Goal: Task Accomplishment & Management: Complete application form

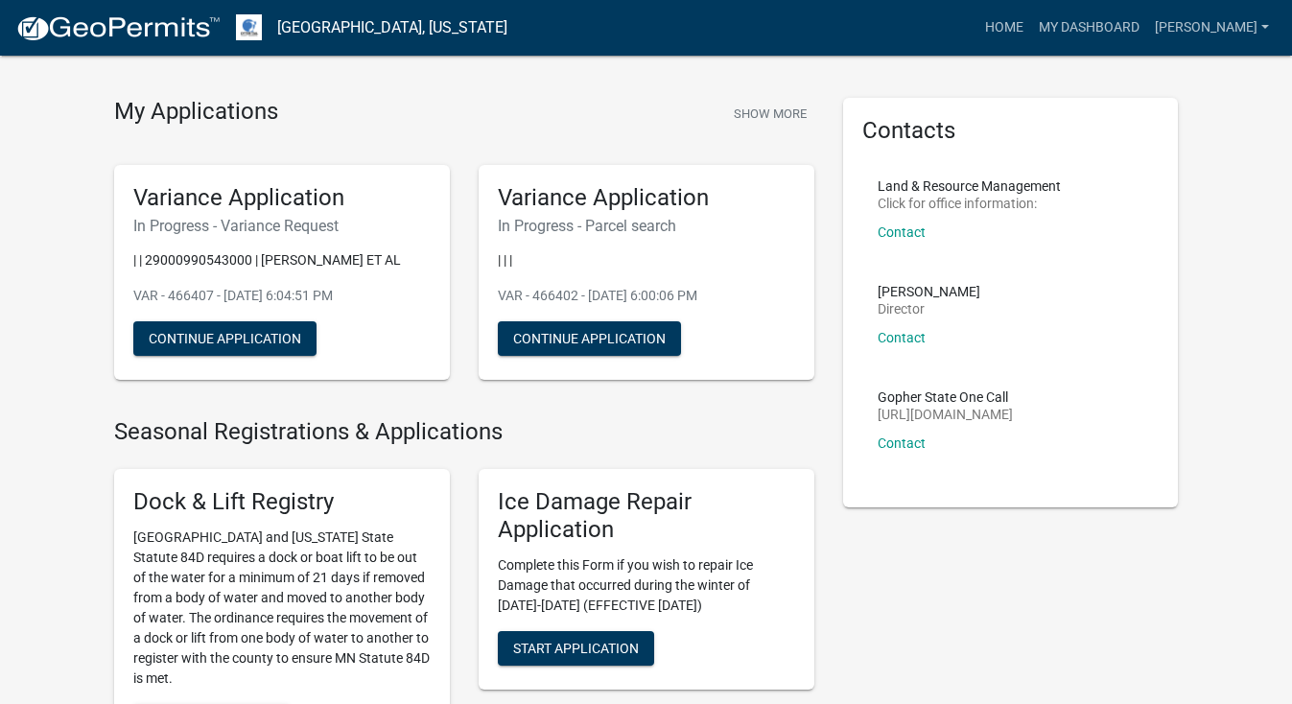
scroll to position [40, 0]
click at [272, 356] on button "Continue Application" at bounding box center [224, 338] width 183 height 35
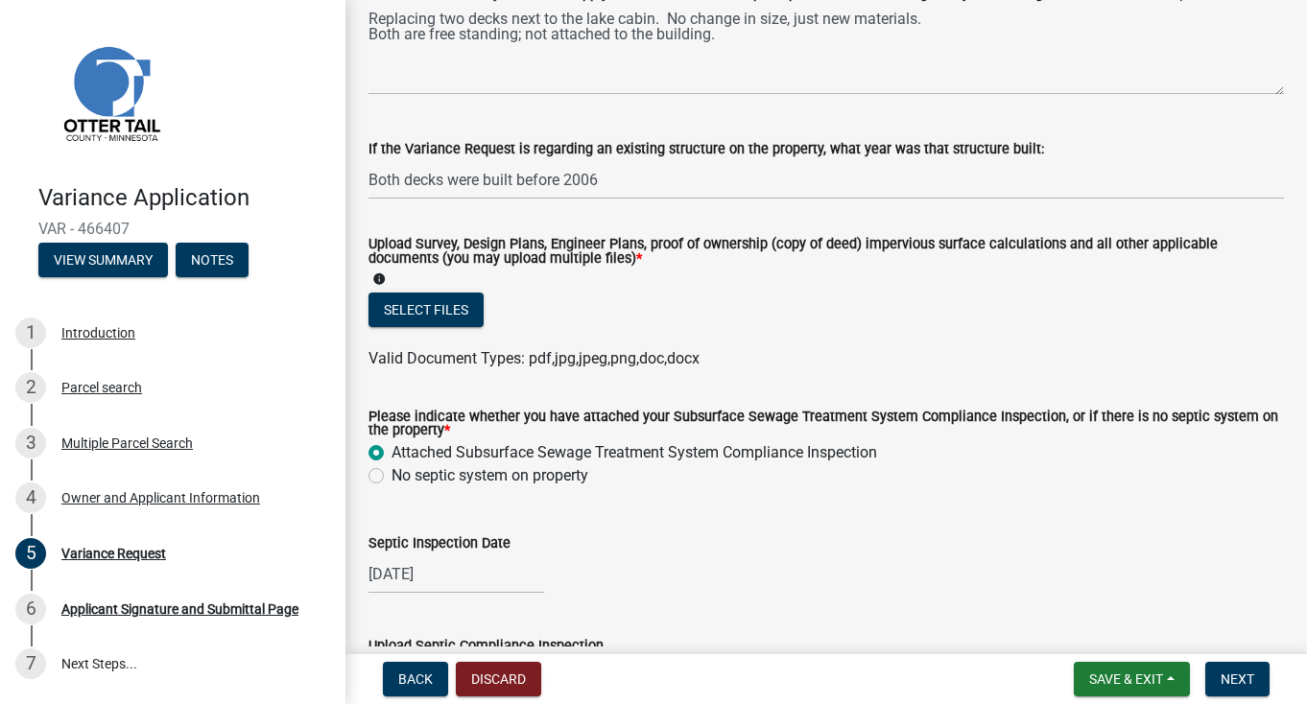
scroll to position [549, 0]
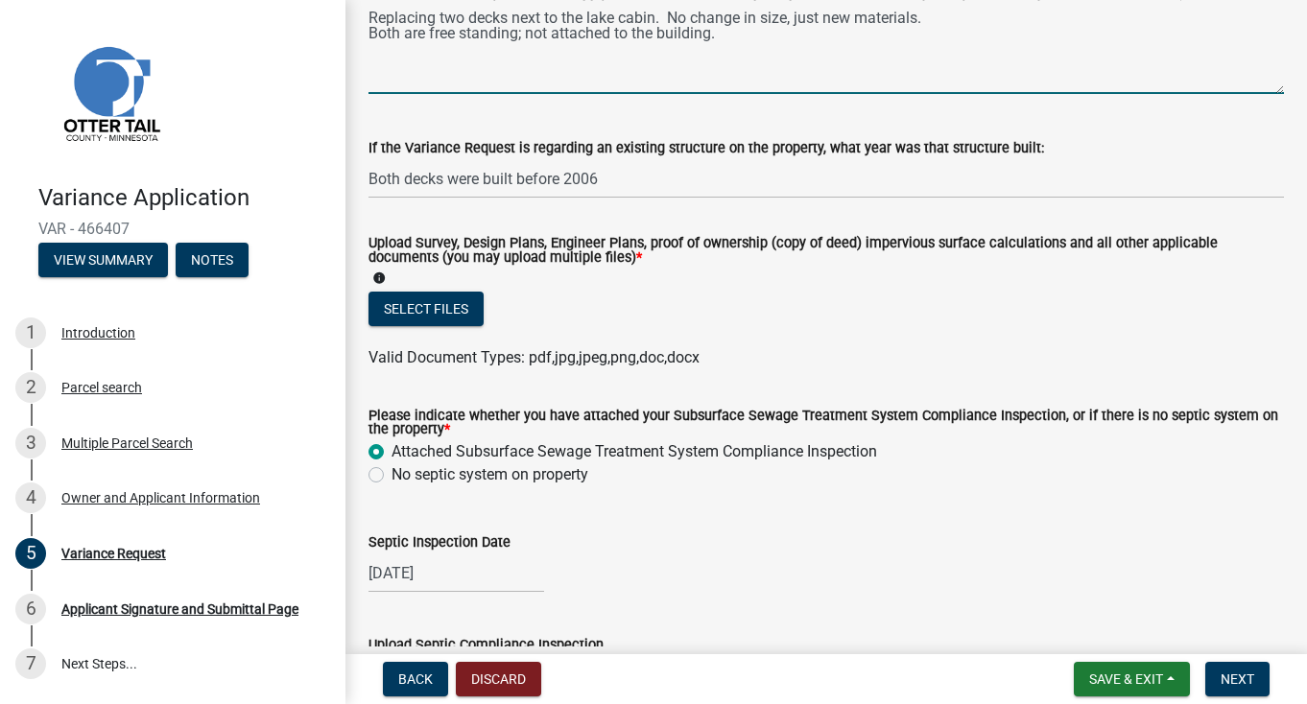
click at [373, 94] on textarea "Replacing two decks next to the lake cabin. No change in size, just new materia…" at bounding box center [825, 49] width 915 height 90
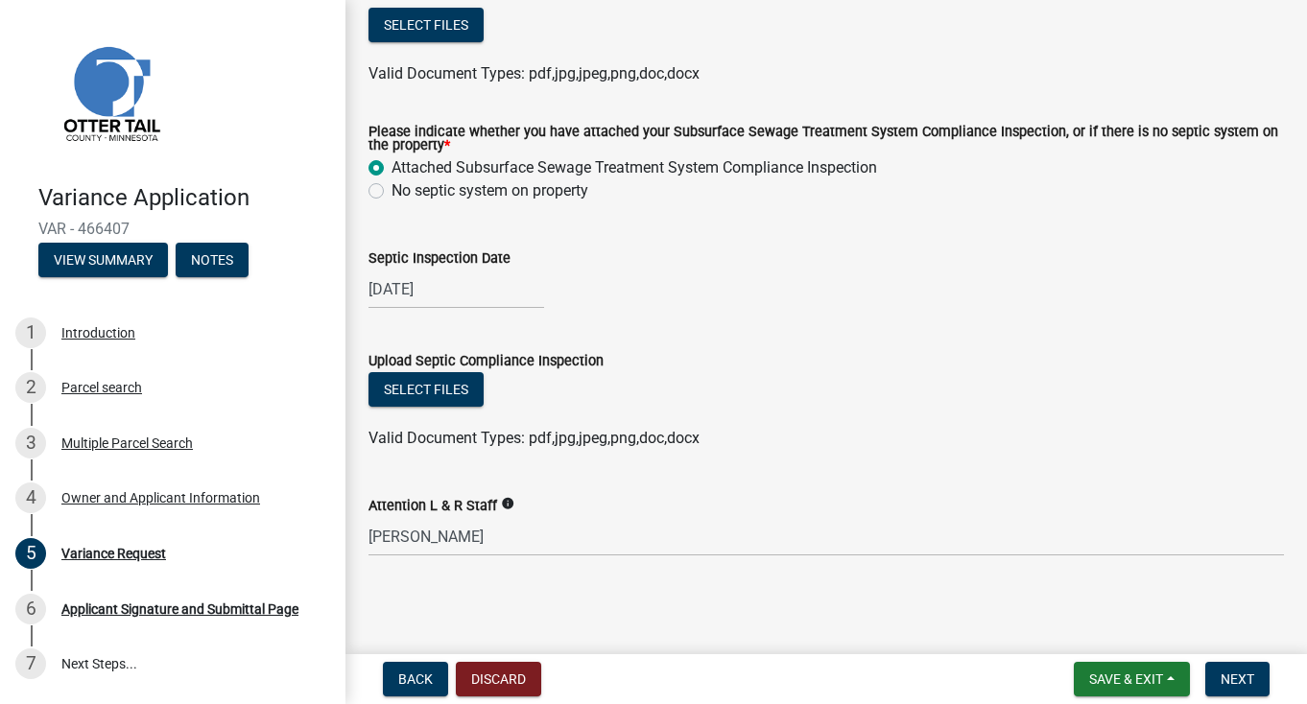
scroll to position [845, 0]
type textarea "Replacing two decks next to the lake cabin. No change in size, just new materia…"
click at [474, 42] on button "Select files" at bounding box center [425, 25] width 115 height 35
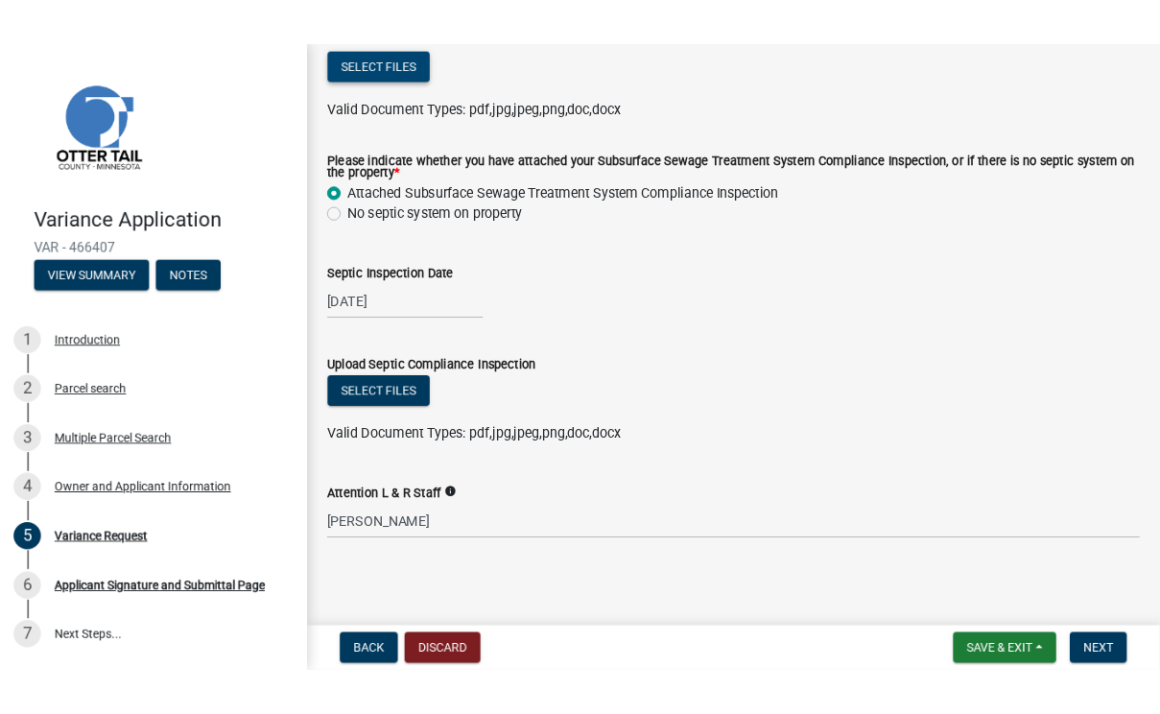
scroll to position [1053, 0]
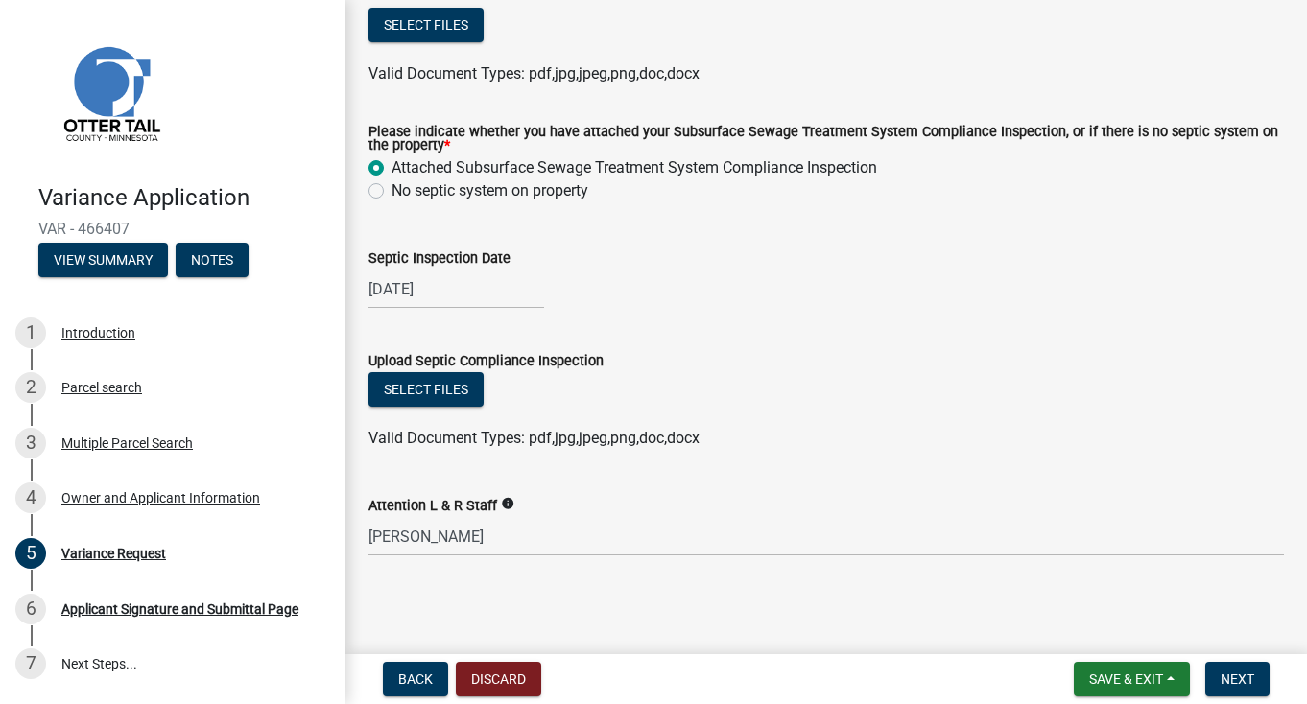
select select "8"
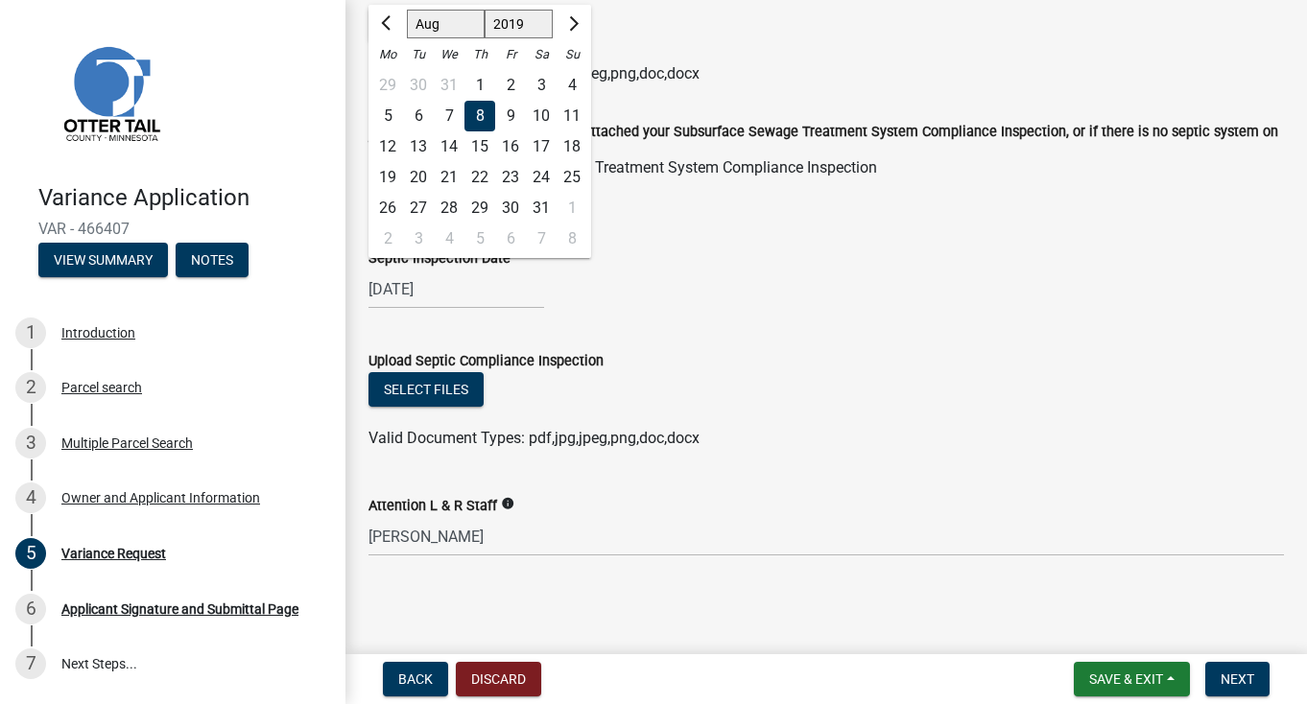
drag, startPoint x: 481, startPoint y: 380, endPoint x: 458, endPoint y: 379, distance: 23.0
click at [458, 309] on input "[DATE]" at bounding box center [456, 289] width 176 height 39
click at [554, 38] on select "1519 1520 1521 1522 1523 1524 1525 1526 1527 1528 1529 1530 1531 1532 1533 1534…" at bounding box center [519, 24] width 69 height 29
select select "1984"
click at [509, 38] on select "1519 1520 1521 1522 1523 1524 1525 1526 1527 1528 1529 1530 1531 1532 1533 1534…" at bounding box center [519, 24] width 69 height 29
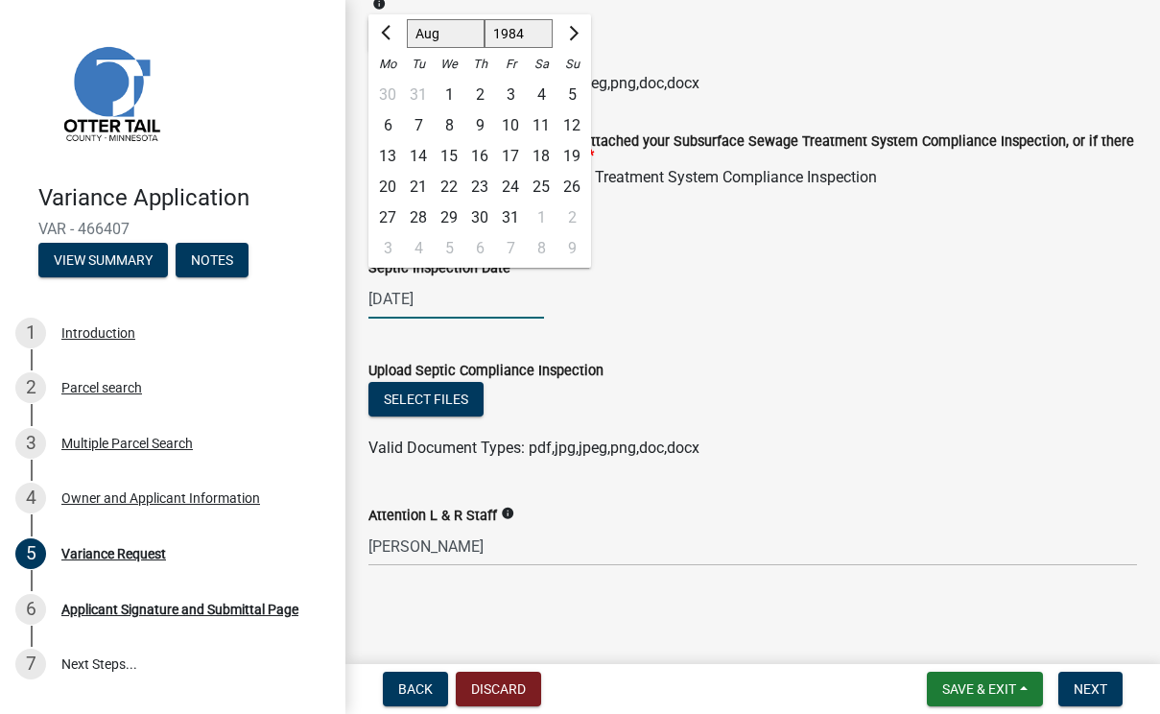
scroll to position [1063, 0]
click at [472, 48] on select "Jan Feb Mar Apr May Jun [DATE] Aug Sep Oct Nov Dec" at bounding box center [446, 33] width 78 height 29
select select "12"
click at [422, 42] on select "Jan Feb Mar Apr May Jun [DATE] Aug Sep Oct Nov Dec" at bounding box center [446, 33] width 78 height 29
click at [771, 279] on div "Septic Inspection Date" at bounding box center [752, 267] width 769 height 23
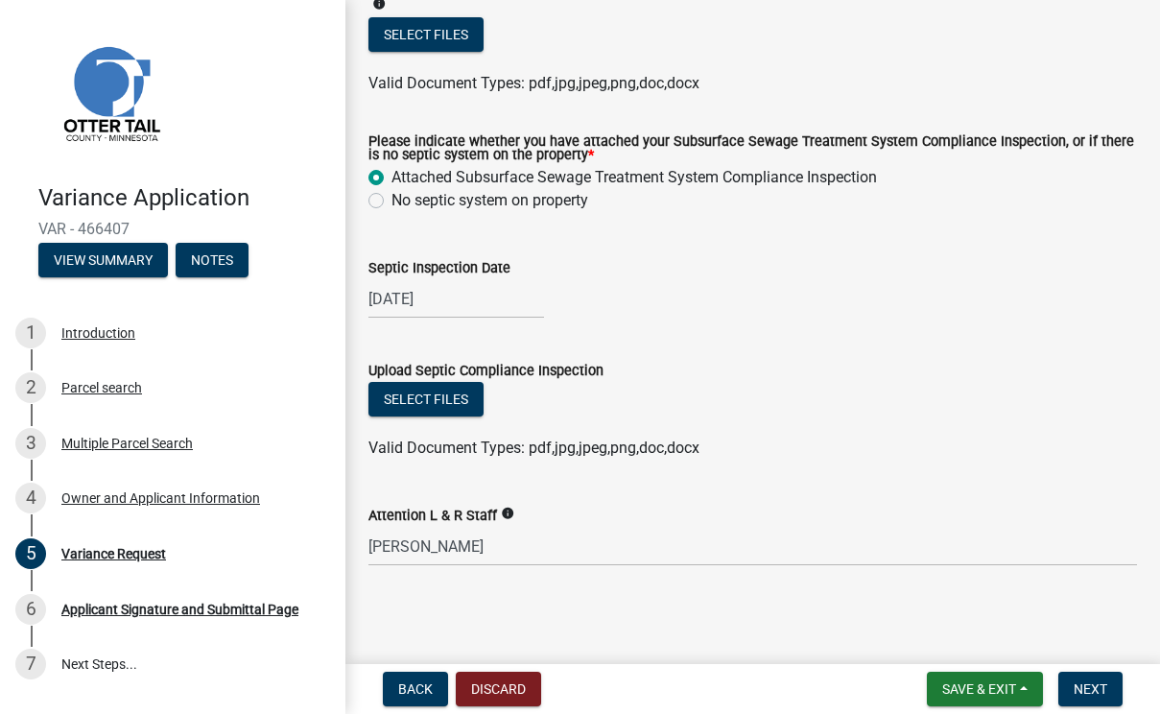
select select "8"
select select "2019"
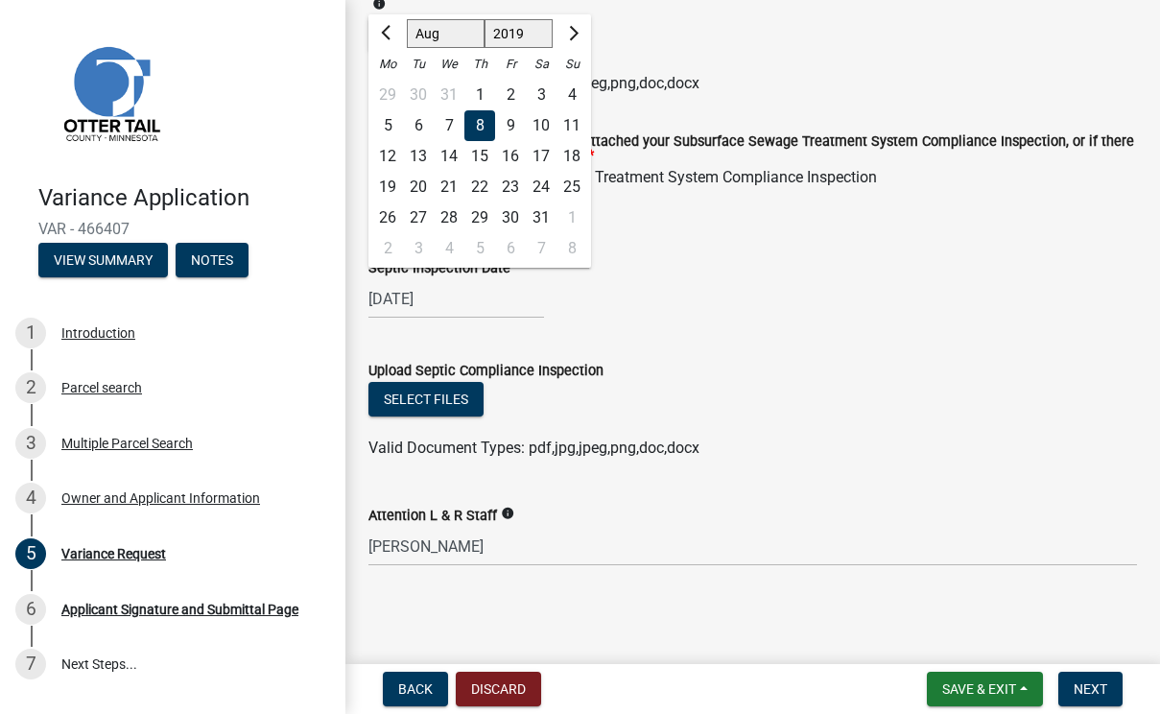
drag, startPoint x: 483, startPoint y: 382, endPoint x: 494, endPoint y: 385, distance: 11.9
click at [494, 319] on input "[DATE]" at bounding box center [456, 298] width 176 height 39
drag, startPoint x: 481, startPoint y: 378, endPoint x: 356, endPoint y: 380, distance: 124.7
click at [554, 48] on select "1519 1520 1521 1522 1523 1524 1525 1526 1527 1528 1529 1530 1531 1532 1533 1534…" at bounding box center [519, 33] width 69 height 29
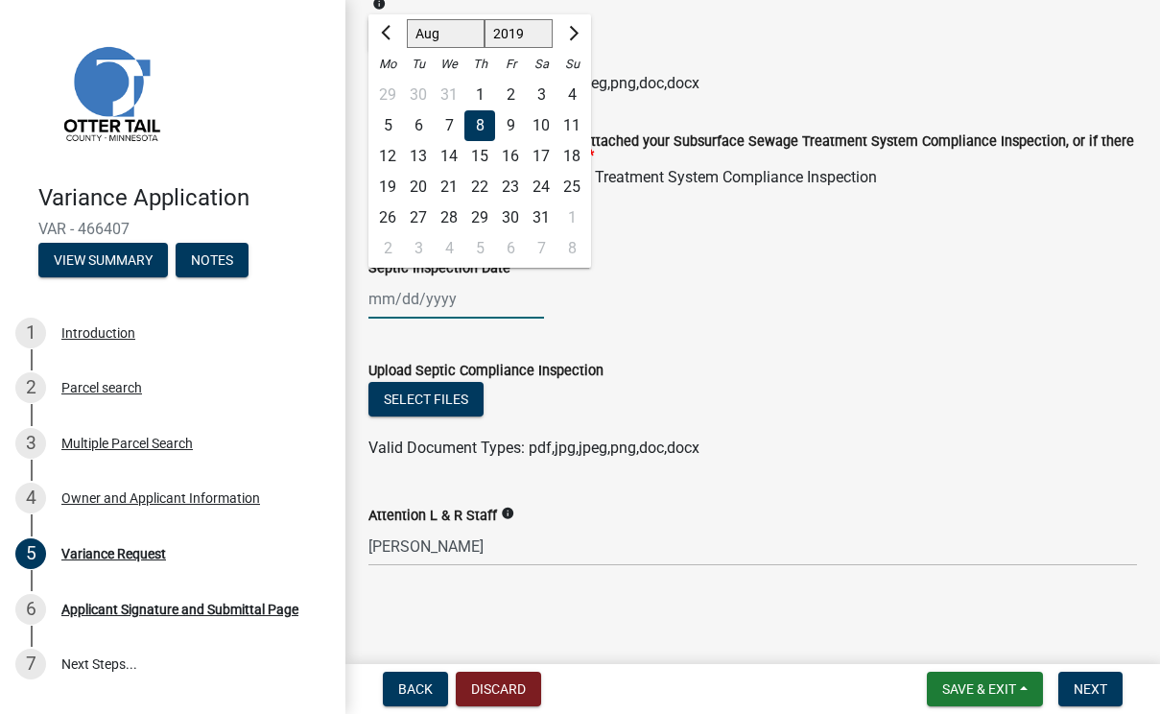
select select "1984"
click at [509, 42] on select "1519 1520 1521 1522 1523 1524 1525 1526 1527 1528 1529 1530 1531 1532 1533 1534…" at bounding box center [519, 33] width 69 height 29
click at [474, 48] on select "Jan Feb Mar Apr May Jun [DATE] Aug Sep Oct Nov Dec" at bounding box center [446, 33] width 78 height 29
select select "12"
click at [422, 42] on select "Jan Feb Mar Apr May Jun [DATE] Aug Sep Oct Nov Dec" at bounding box center [446, 33] width 78 height 29
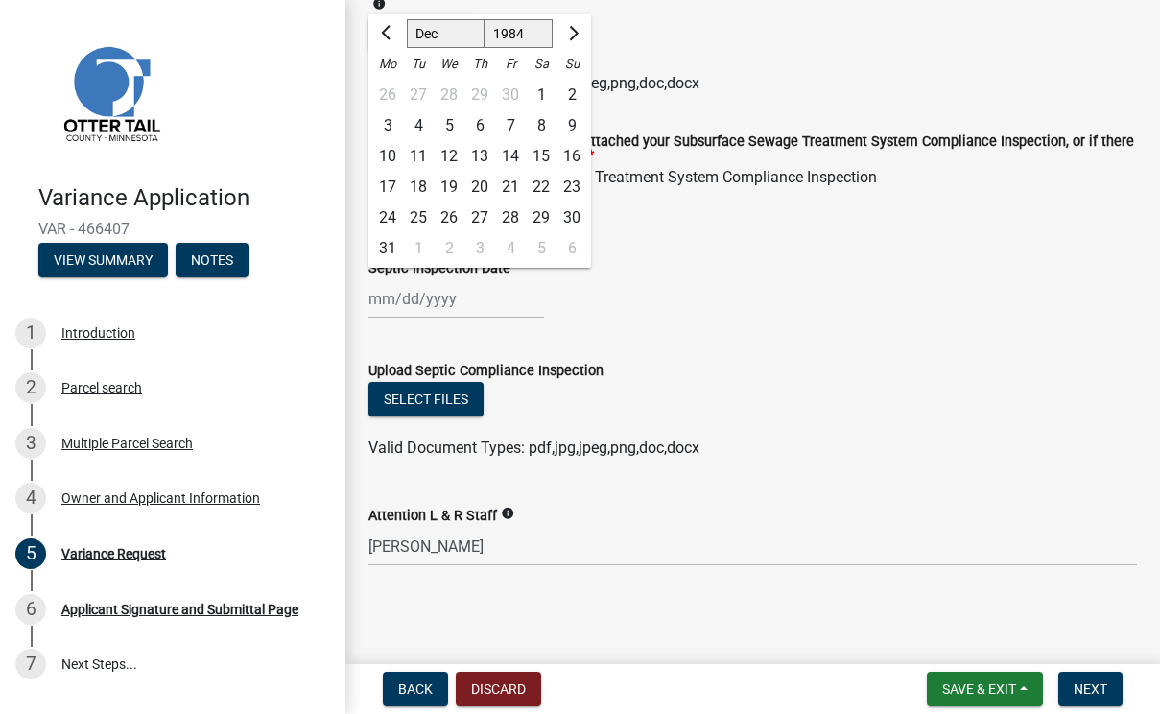
click at [651, 319] on div "[PERSON_NAME] Feb Mar Apr [PERSON_NAME][DATE] Oct Nov [DATE] 1485 1486 1487 148…" at bounding box center [752, 298] width 769 height 39
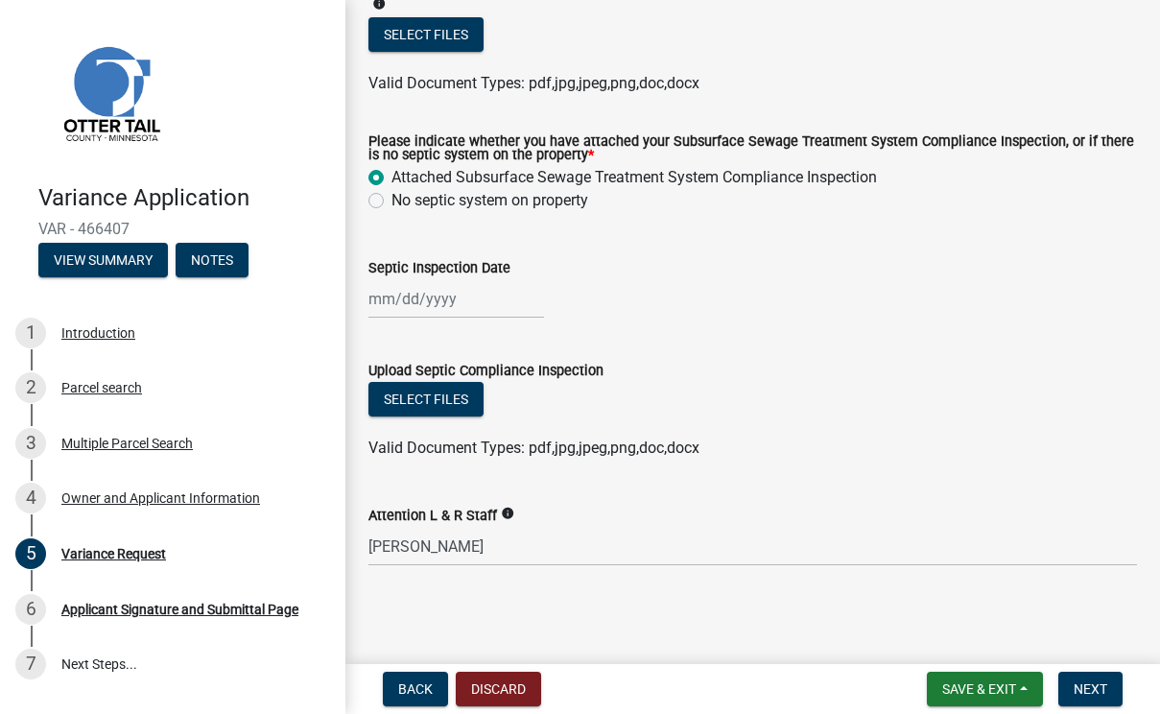
select select "8"
select select "2025"
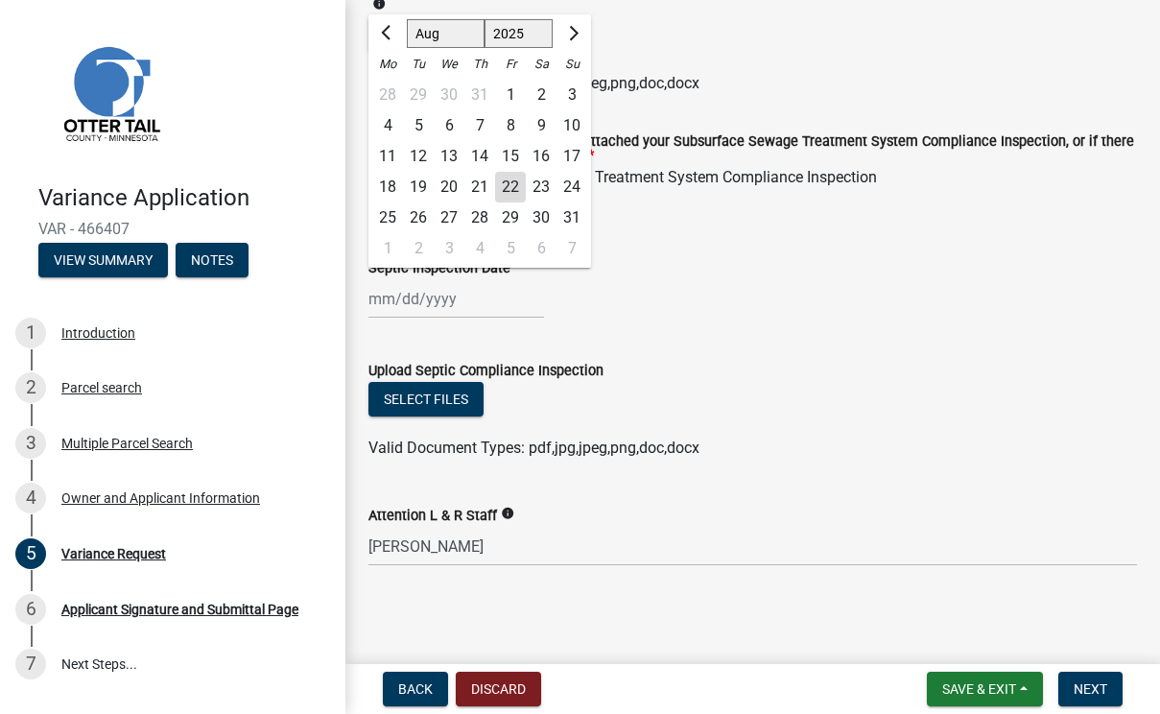
drag, startPoint x: 480, startPoint y: 383, endPoint x: 495, endPoint y: 382, distance: 15.4
click at [519, 319] on input "Septic Inspection Date" at bounding box center [456, 298] width 176 height 39
drag, startPoint x: 485, startPoint y: 382, endPoint x: 378, endPoint y: 372, distance: 107.9
click at [378, 319] on input "Septic Inspection Date" at bounding box center [456, 298] width 176 height 39
click at [429, 319] on input "[DATE]" at bounding box center [456, 298] width 176 height 39
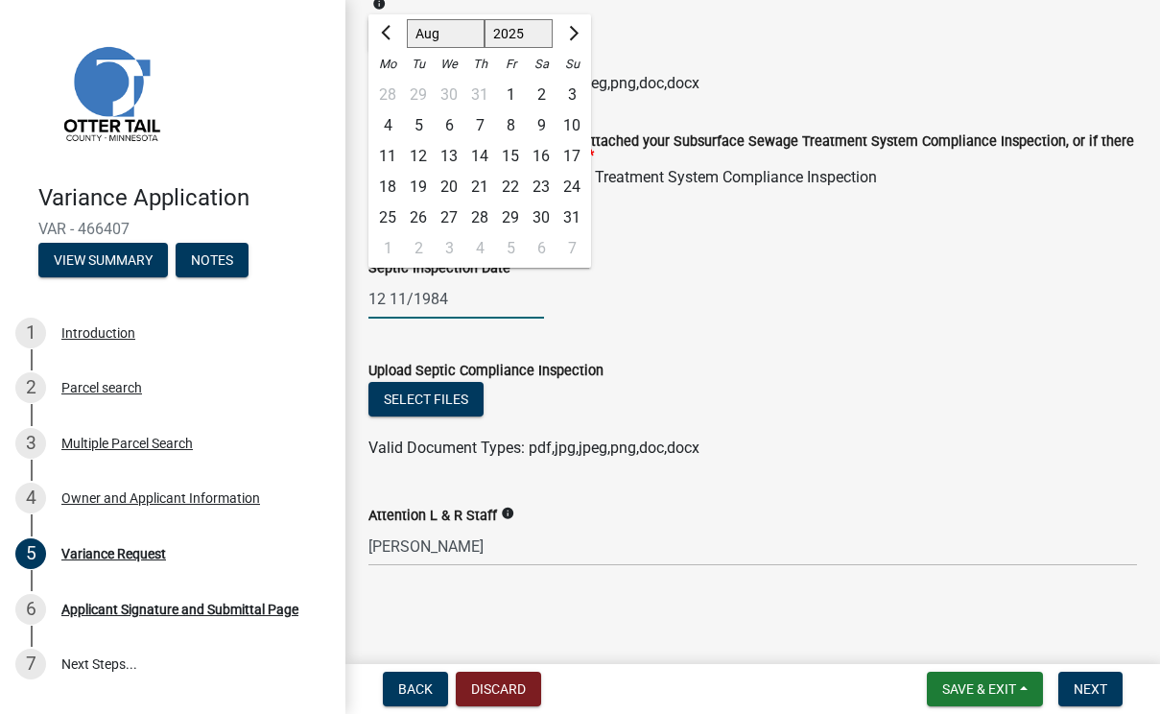
click at [402, 319] on input "12 11/1984" at bounding box center [456, 298] width 176 height 39
type input "[DATE]"
click at [926, 319] on div "[DATE] [PERSON_NAME] Apr May Jun [DATE] Aug Sep Oct Nov [DATE] 1526 1527 1528 1…" at bounding box center [752, 298] width 769 height 39
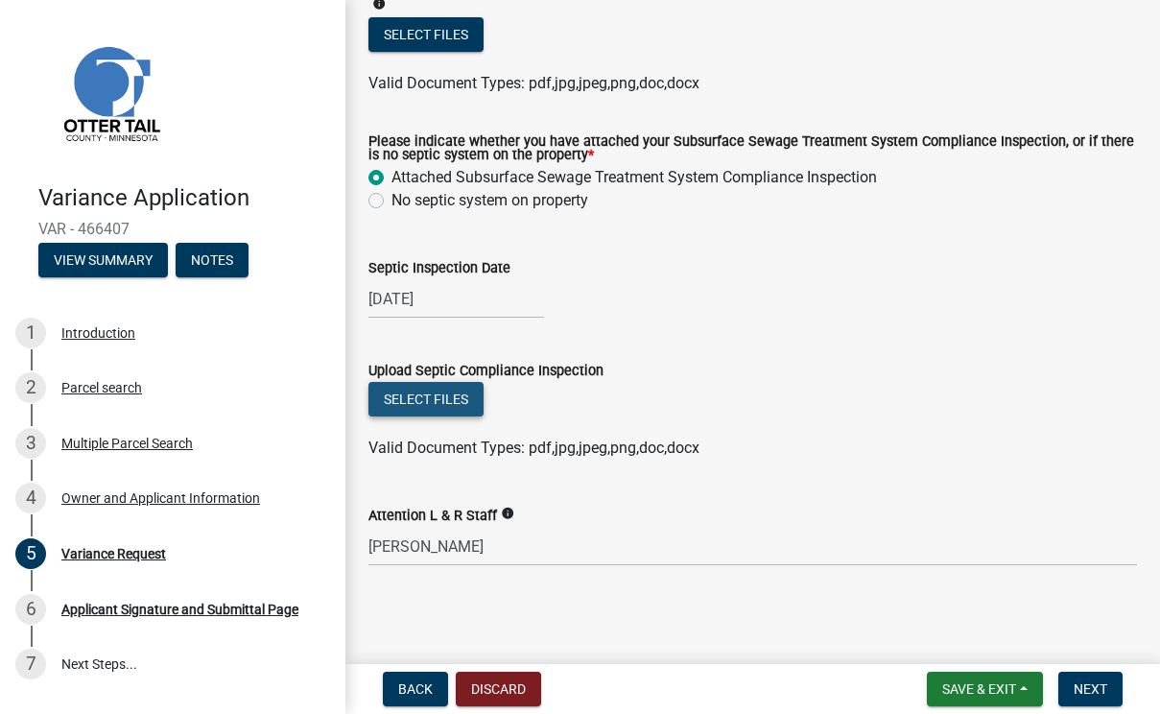
click at [479, 416] on button "Select files" at bounding box center [425, 399] width 115 height 35
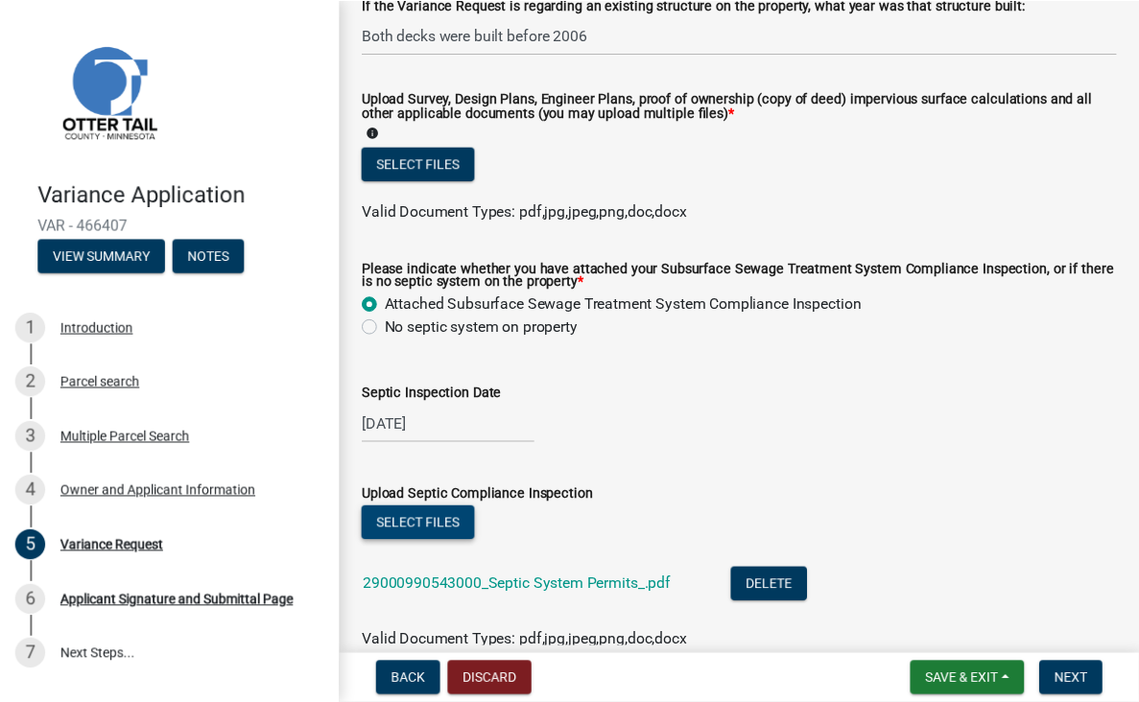
scroll to position [695, 0]
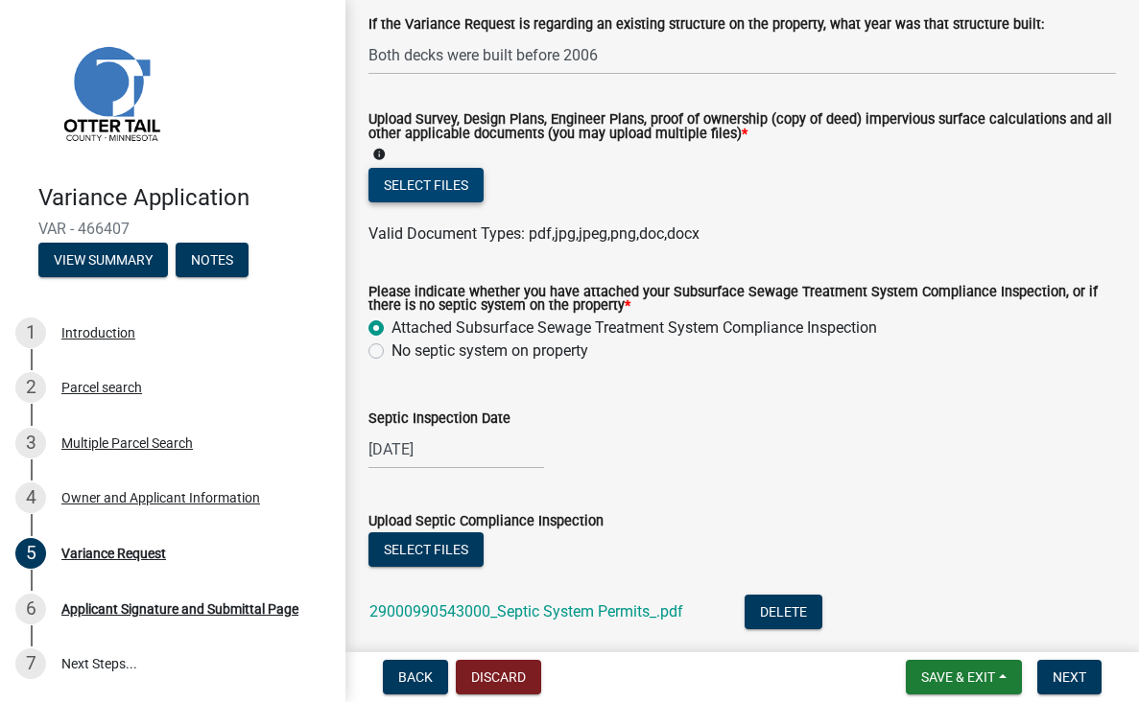
click at [468, 202] on button "Select files" at bounding box center [425, 185] width 115 height 35
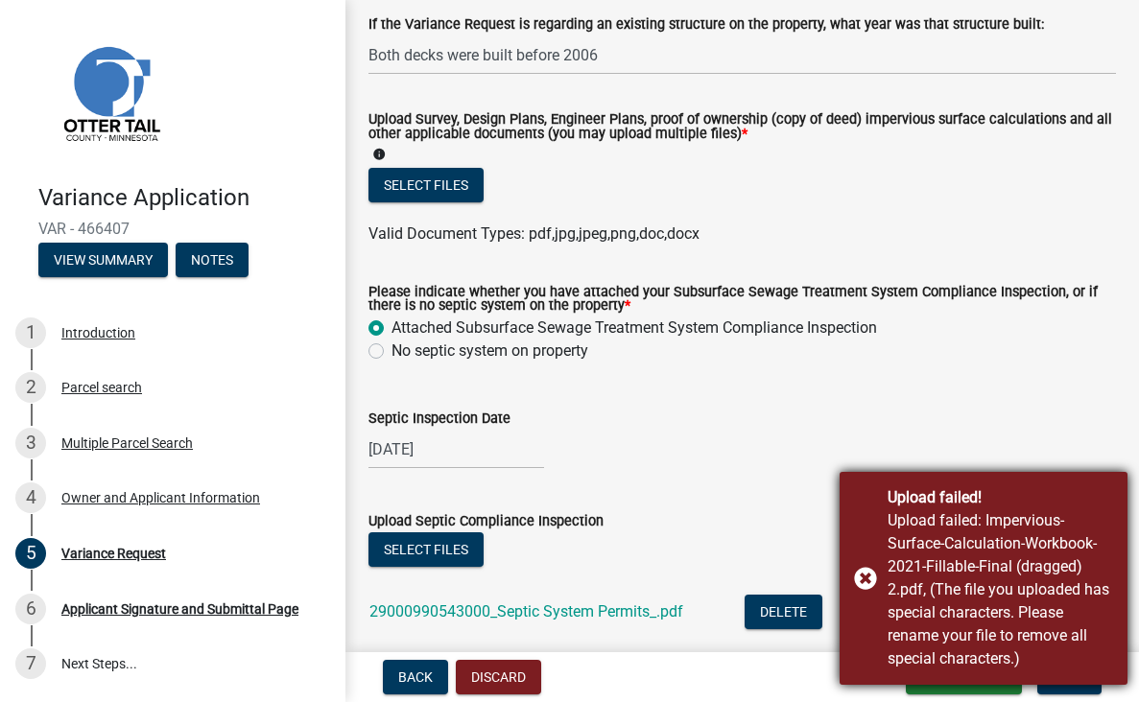
click at [868, 527] on div "Upload failed! Upload failed: Impervious-Surface-Calculation-Workbook-2021-Fill…" at bounding box center [984, 578] width 288 height 213
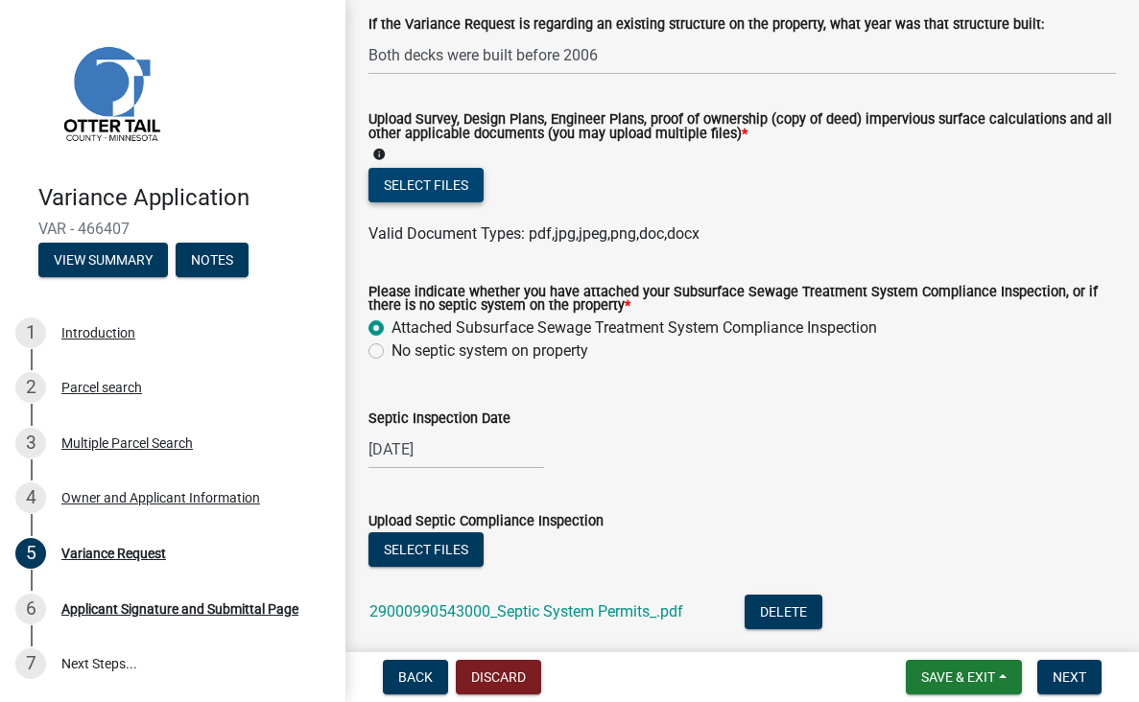
click at [451, 202] on button "Select files" at bounding box center [425, 185] width 115 height 35
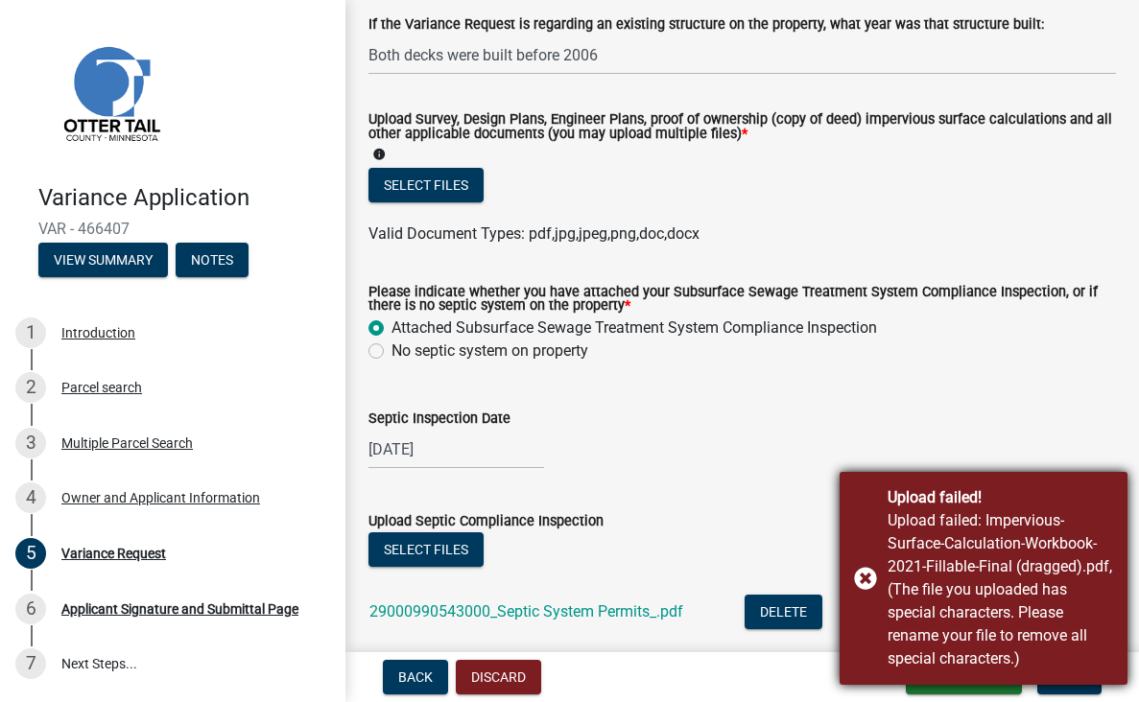
click at [864, 529] on div "Upload failed! Upload failed: Impervious-Surface-Calculation-Workbook-2021-Fill…" at bounding box center [984, 578] width 288 height 213
